Goal: Task Accomplishment & Management: Manage account settings

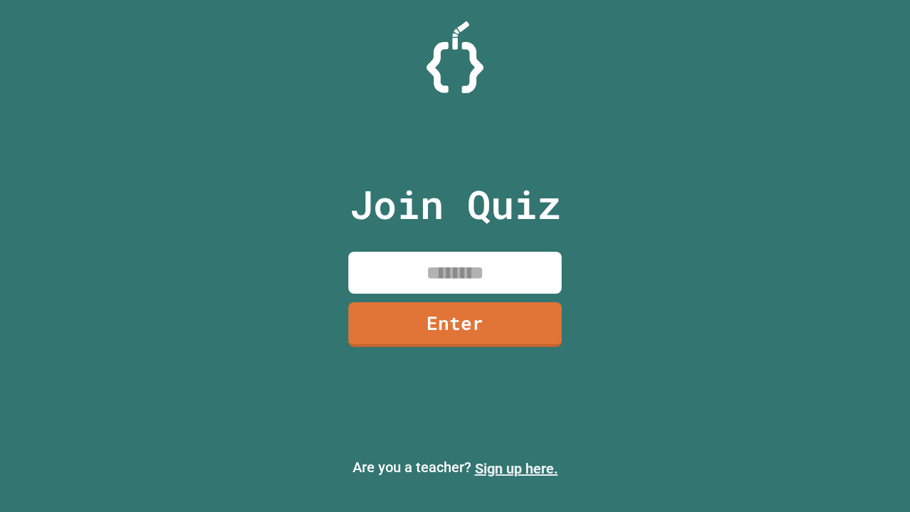
click at [516, 469] on link "Sign up here." at bounding box center [516, 468] width 83 height 17
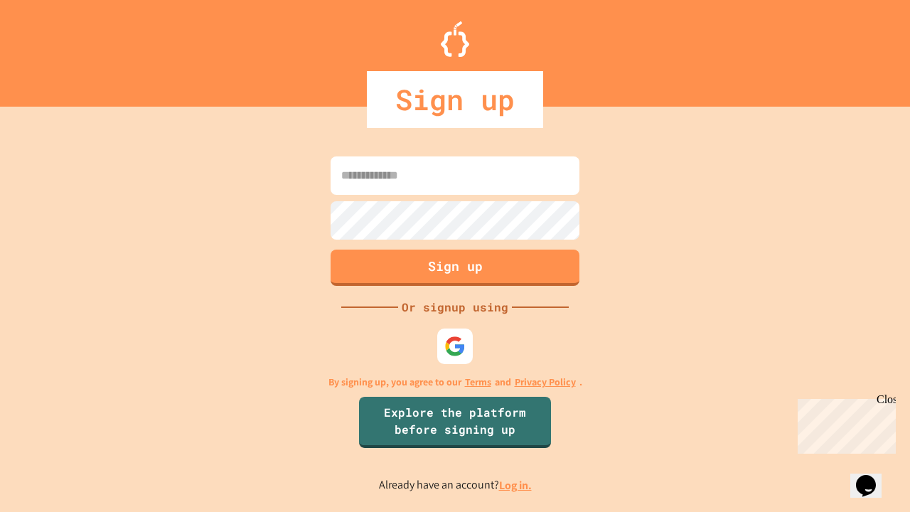
click at [516, 485] on link "Log in." at bounding box center [515, 485] width 33 height 15
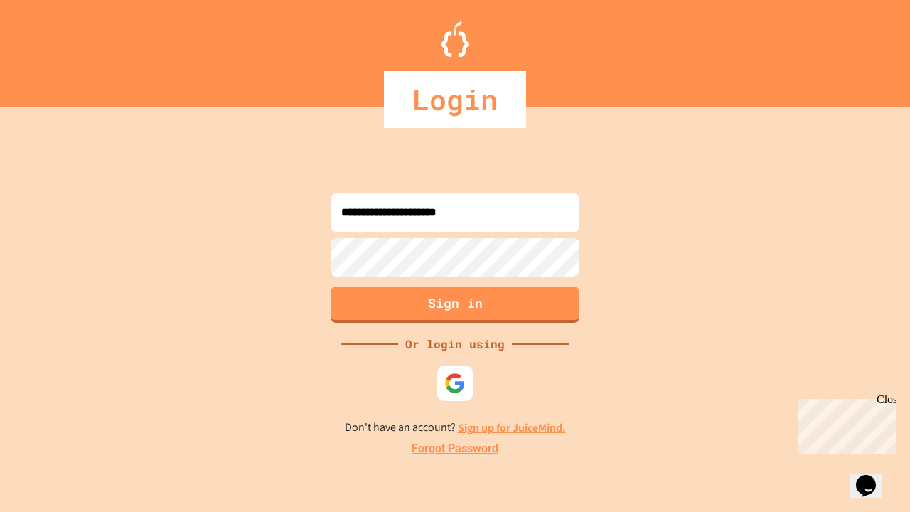
type input "**********"
